Goal: Communication & Community: Share content

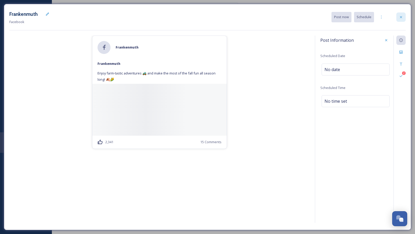
click at [402, 13] on div at bounding box center [400, 16] width 9 height 9
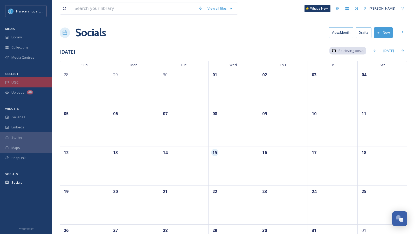
click at [22, 85] on div "UGC" at bounding box center [26, 82] width 52 height 10
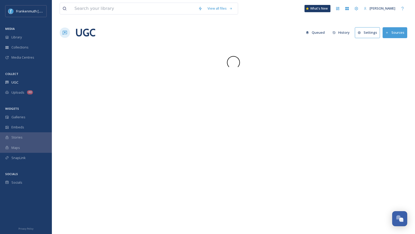
click at [22, 85] on div "UGC" at bounding box center [26, 82] width 52 height 10
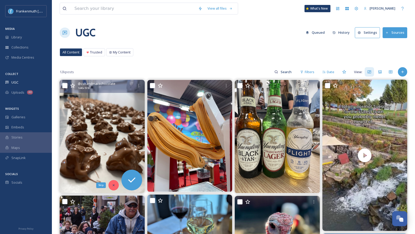
click at [118, 185] on div "Skip" at bounding box center [113, 185] width 10 height 10
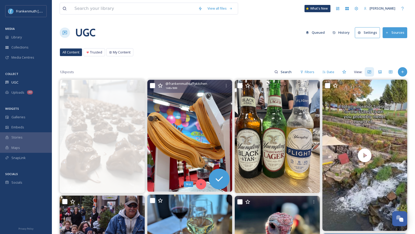
click at [200, 184] on icon at bounding box center [201, 184] width 4 height 4
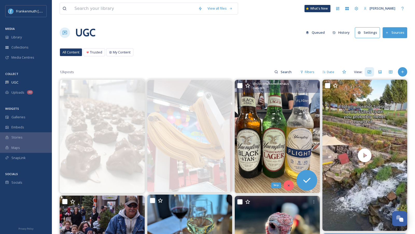
click at [291, 182] on div "Skip" at bounding box center [288, 185] width 10 height 10
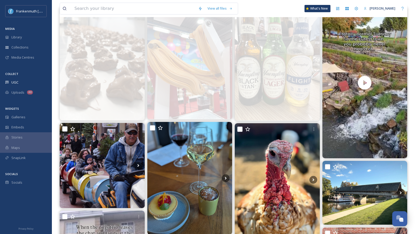
scroll to position [60, 0]
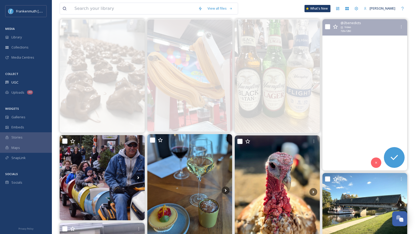
click at [359, 147] on video "Just exploring a little town you’ve never heard of… and WOW, Frankenmuth, you’v…" at bounding box center [364, 94] width 85 height 151
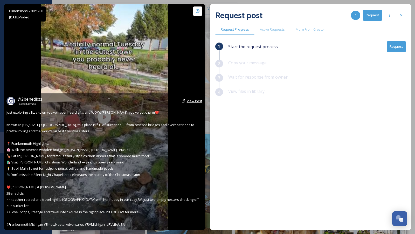
click at [187, 103] on span "View Post" at bounding box center [195, 100] width 16 height 5
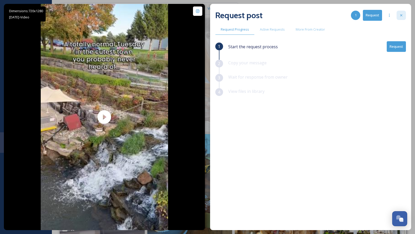
click at [399, 18] on div at bounding box center [400, 15] width 9 height 9
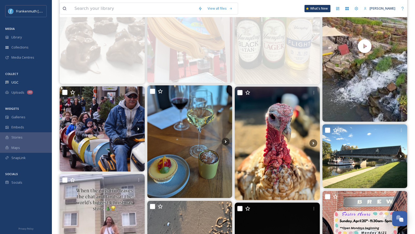
scroll to position [141, 0]
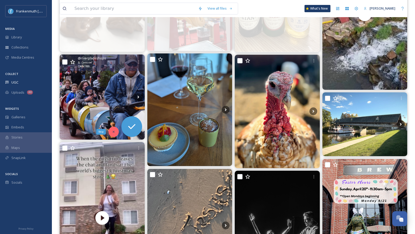
click at [114, 132] on icon at bounding box center [114, 132] width 4 height 4
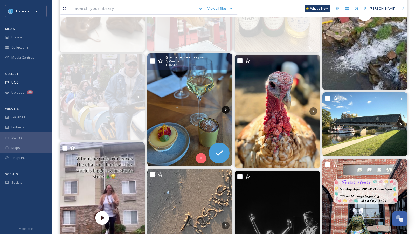
click at [224, 111] on icon at bounding box center [226, 110] width 8 height 8
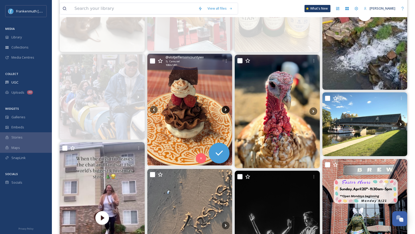
click at [224, 111] on icon at bounding box center [226, 110] width 8 height 8
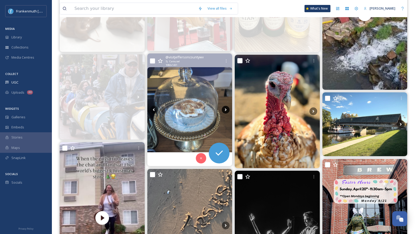
click at [224, 111] on icon at bounding box center [226, 110] width 8 height 8
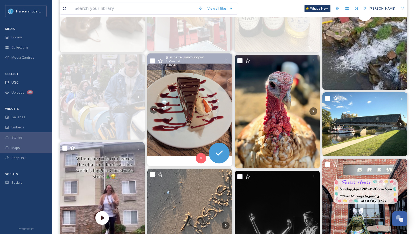
click at [224, 111] on icon at bounding box center [226, 110] width 8 height 8
click at [203, 157] on div "Skip" at bounding box center [201, 158] width 10 height 10
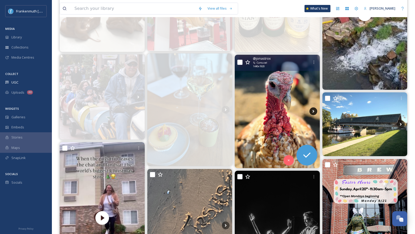
click at [312, 112] on icon at bounding box center [313, 111] width 8 height 8
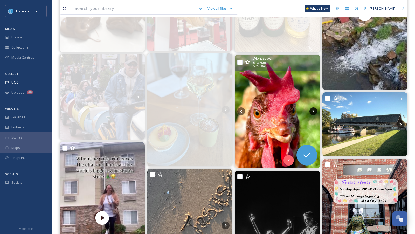
click at [312, 112] on icon at bounding box center [313, 111] width 8 height 8
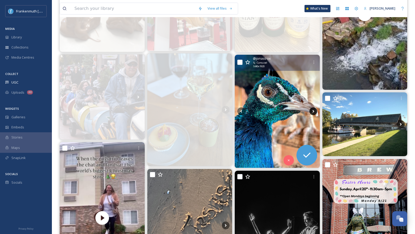
click at [312, 112] on icon at bounding box center [313, 111] width 8 height 8
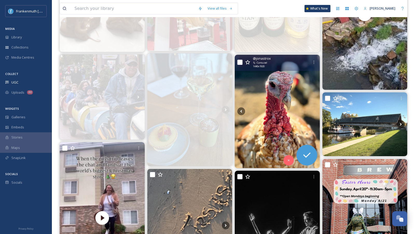
click at [312, 112] on icon at bounding box center [313, 111] width 8 height 8
click at [287, 160] on icon at bounding box center [289, 160] width 4 height 4
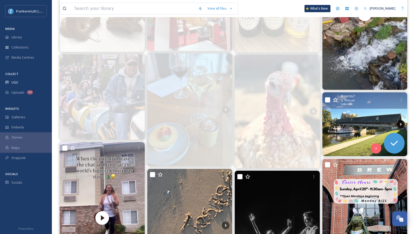
click at [398, 126] on icon at bounding box center [400, 124] width 8 height 8
click at [399, 125] on icon at bounding box center [400, 124] width 8 height 8
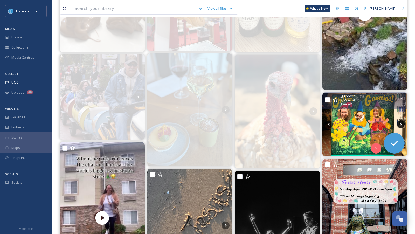
click at [399, 125] on icon at bounding box center [400, 124] width 8 height 8
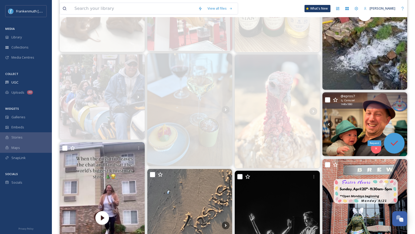
click at [396, 141] on icon at bounding box center [393, 142] width 7 height 5
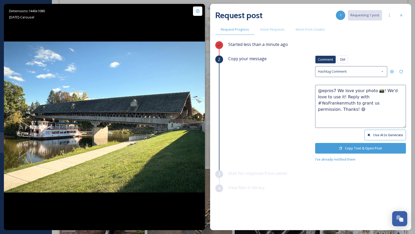
click at [371, 90] on textarea "@epros7 We love your photo 📸! We'd love to use it! Reply with #YesFrankenmuth t…" at bounding box center [360, 106] width 91 height 43
click at [333, 97] on textarea "@epros7 We love your photos 📸! We'd love to use it! Reply with #YesFrankenmuth …" at bounding box center [360, 106] width 91 height 43
type textarea "@epros7 We love your photos 📸! We'd love to use them! Reply with #YesFrankenmut…"
click at [361, 145] on button "Copy Text & Open Post" at bounding box center [360, 148] width 91 height 11
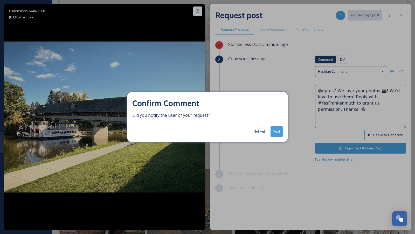
click at [277, 136] on button "Yes!" at bounding box center [276, 131] width 12 height 11
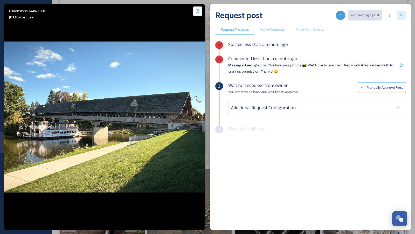
click at [400, 12] on div at bounding box center [400, 15] width 9 height 9
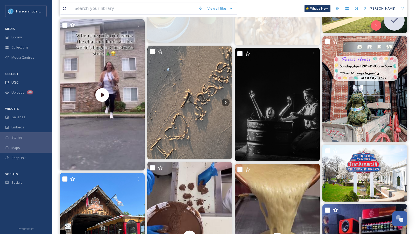
scroll to position [266, 0]
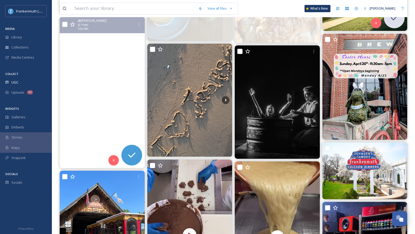
click at [113, 65] on video "The girls trip made it out of the chat (4 years later)… and straight into Chris…" at bounding box center [102, 92] width 85 height 151
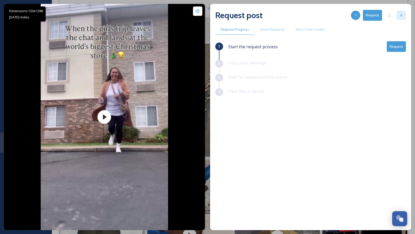
click at [403, 17] on div at bounding box center [400, 15] width 9 height 9
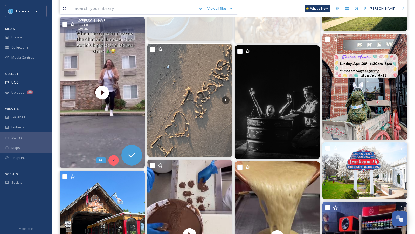
click at [114, 157] on div "Skip" at bounding box center [113, 160] width 10 height 10
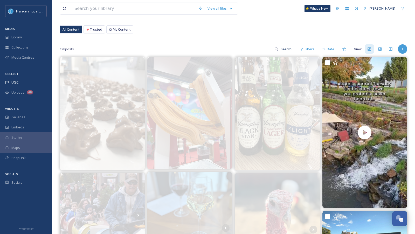
scroll to position [16, 0]
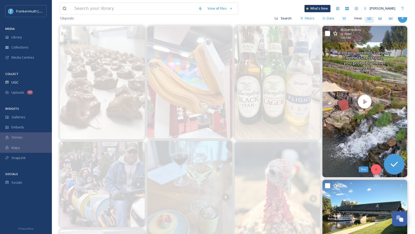
click at [376, 171] on div "Skip" at bounding box center [375, 169] width 10 height 10
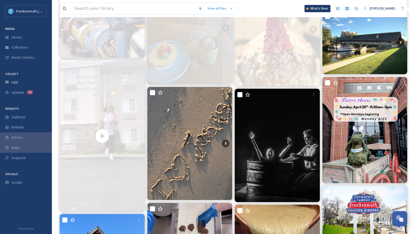
scroll to position [239, 0]
